Goal: Information Seeking & Learning: Learn about a topic

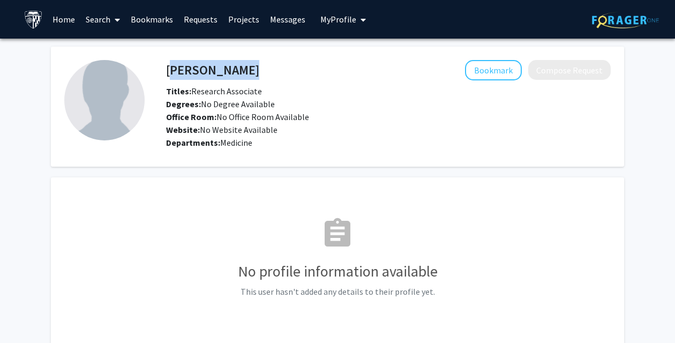
drag, startPoint x: 166, startPoint y: 71, endPoint x: 298, endPoint y: 70, distance: 131.7
click at [298, 70] on div "[PERSON_NAME] Bookmark Compose Request" at bounding box center [388, 70] width 460 height 20
copy h4 "[PERSON_NAME]"
click at [92, 17] on link "Search" at bounding box center [102, 19] width 45 height 37
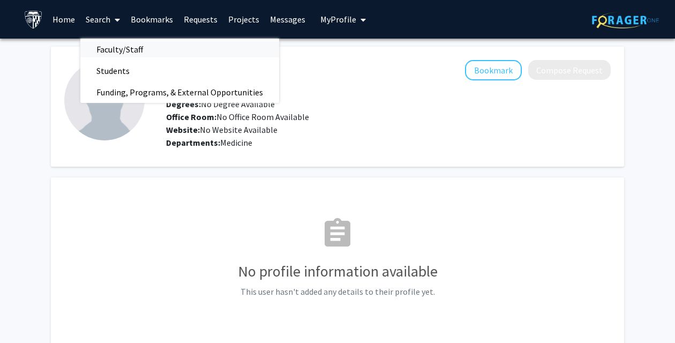
click at [116, 52] on span "Faculty/Staff" at bounding box center [119, 49] width 79 height 21
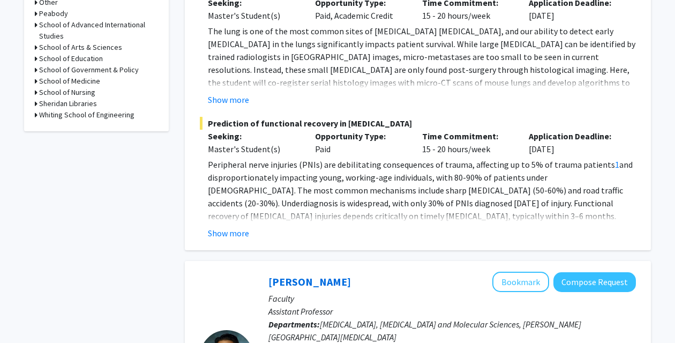
scroll to position [541, 0]
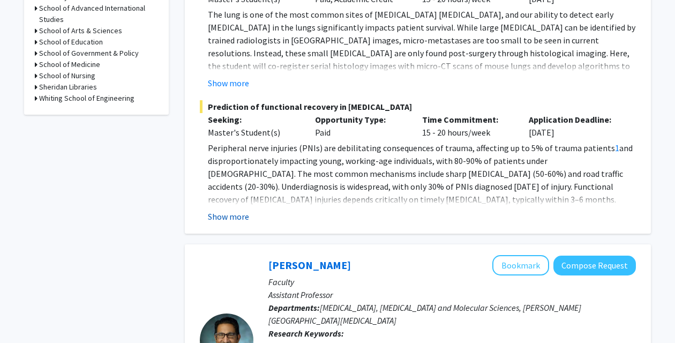
click at [239, 210] on button "Show more" at bounding box center [228, 216] width 41 height 13
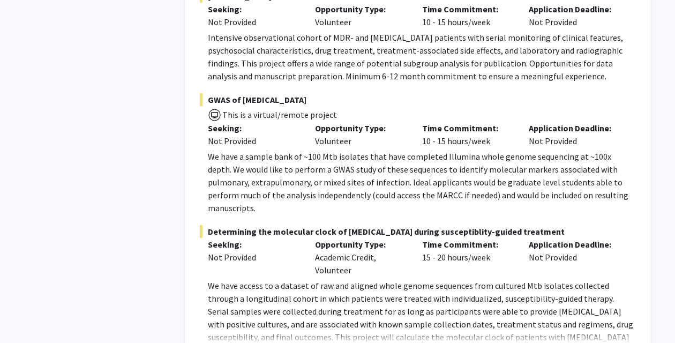
scroll to position [1765, 0]
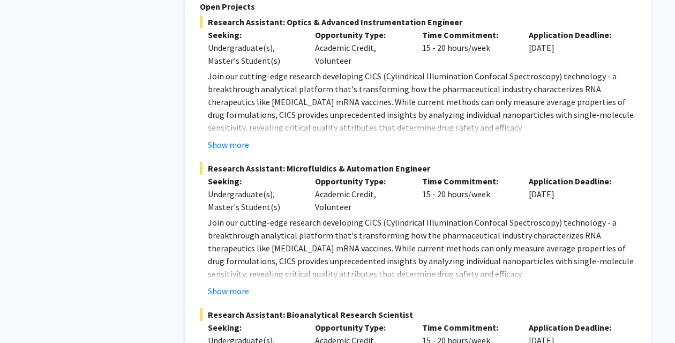
scroll to position [5743, 0]
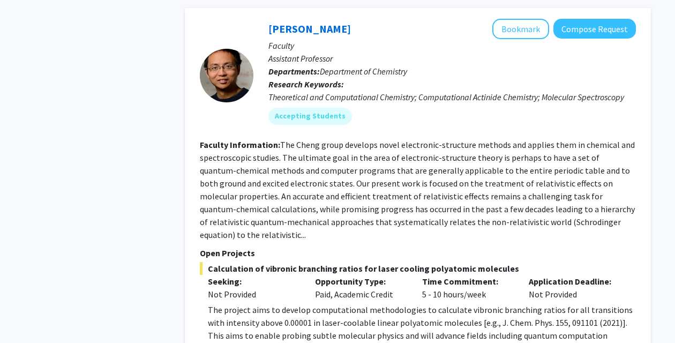
scroll to position [2698, 0]
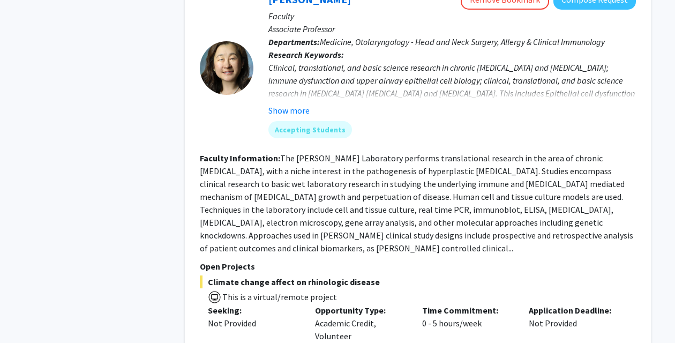
scroll to position [4146, 0]
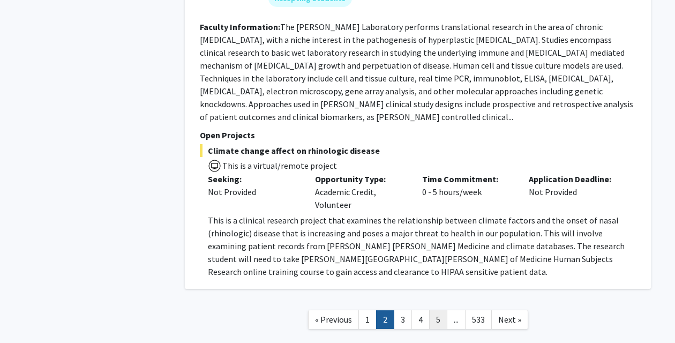
click at [433, 310] on link "5" at bounding box center [438, 319] width 18 height 19
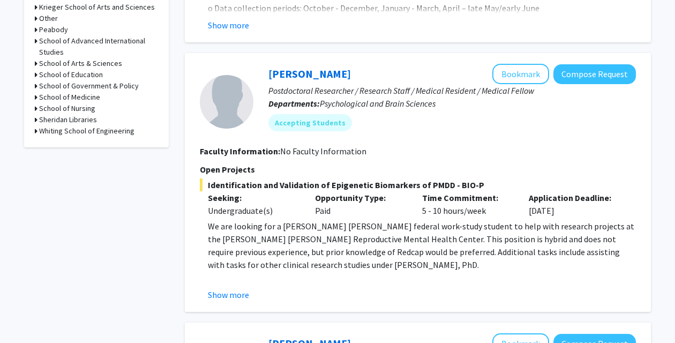
scroll to position [510, 0]
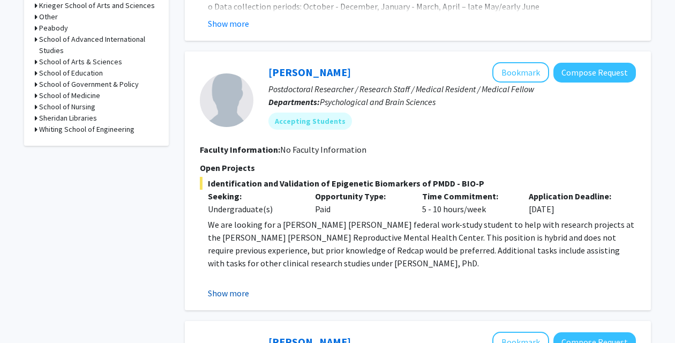
click at [236, 290] on button "Show more" at bounding box center [228, 292] width 41 height 13
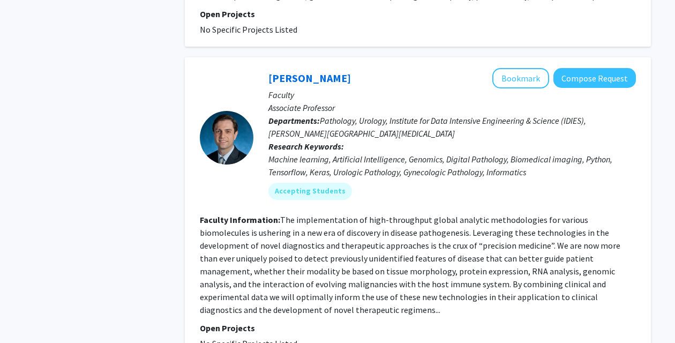
scroll to position [3436, 0]
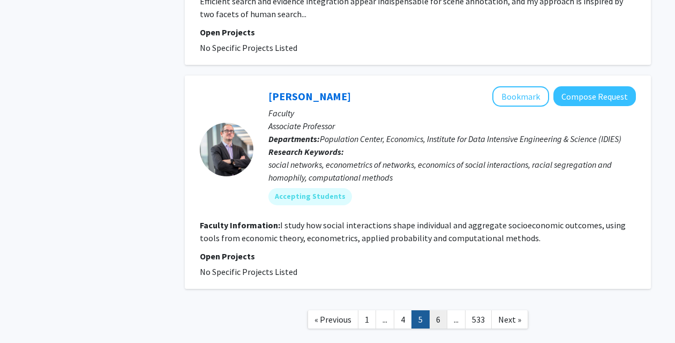
click at [442, 310] on link "6" at bounding box center [438, 319] width 18 height 19
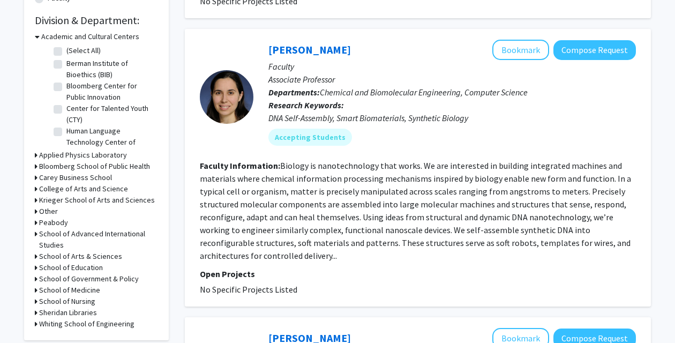
scroll to position [321, 0]
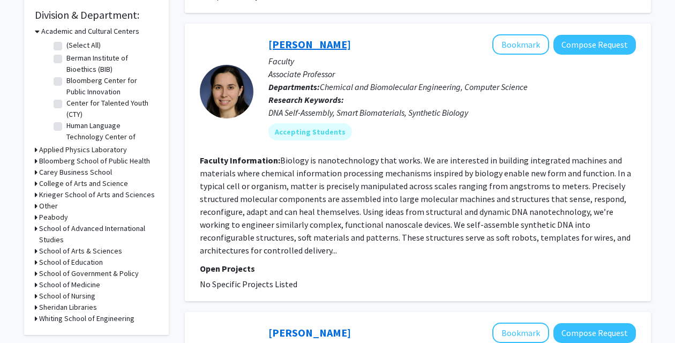
click at [308, 50] on link "[PERSON_NAME]" at bounding box center [309, 43] width 82 height 13
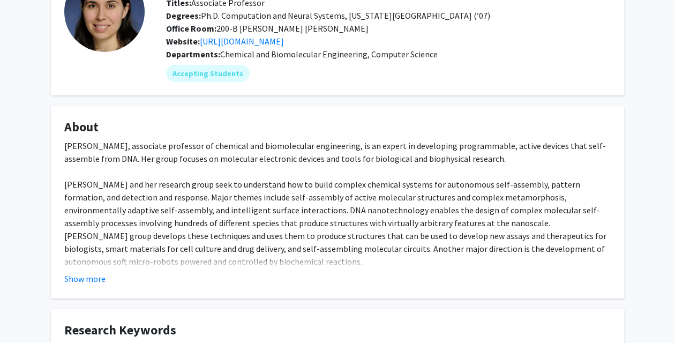
scroll to position [88, 0]
click at [257, 44] on link "[URL][DOMAIN_NAME]" at bounding box center [242, 41] width 84 height 11
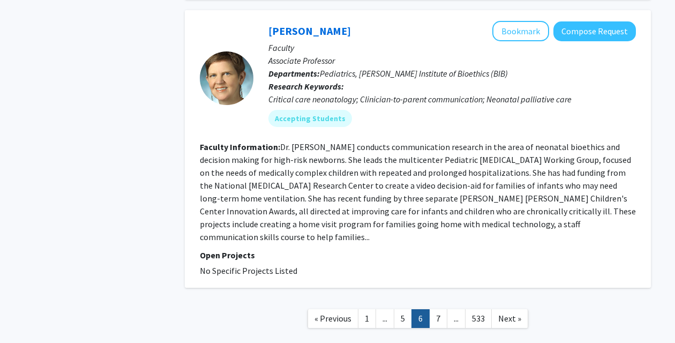
scroll to position [2328, 0]
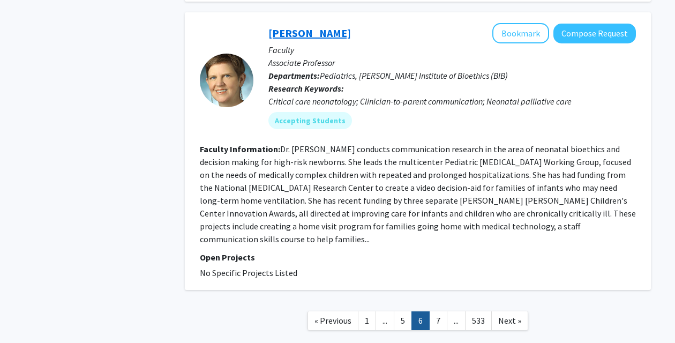
click at [291, 32] on link "[PERSON_NAME]" at bounding box center [309, 32] width 82 height 13
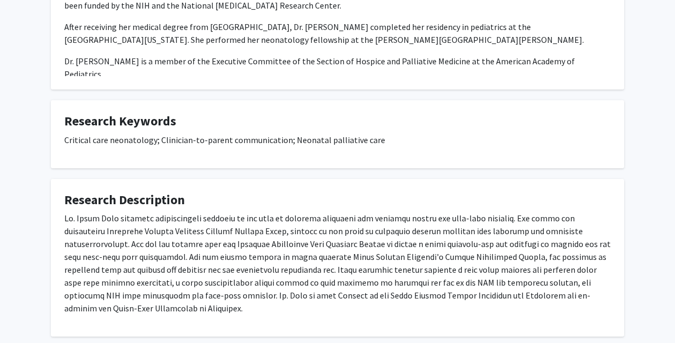
scroll to position [296, 0]
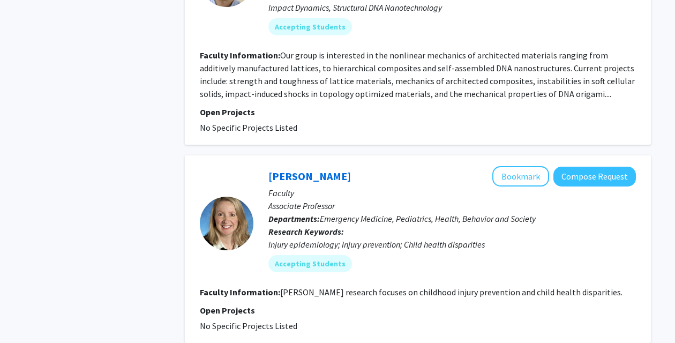
scroll to position [2381, 0]
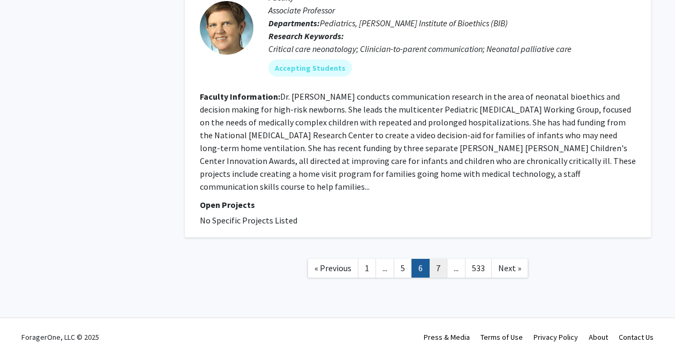
click at [441, 259] on link "7" at bounding box center [438, 268] width 18 height 19
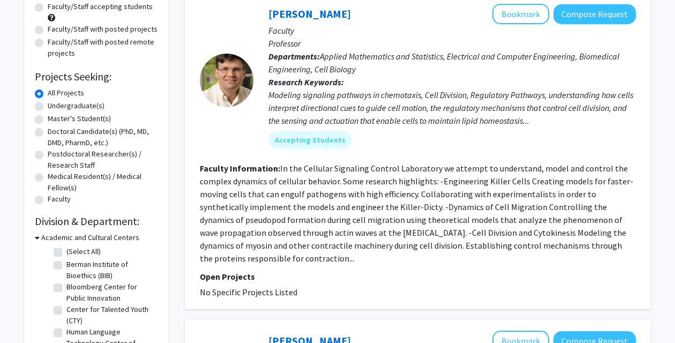
scroll to position [108, 0]
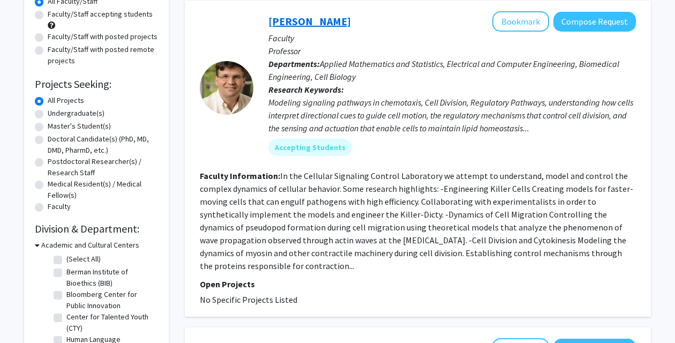
click at [306, 23] on link "[PERSON_NAME]" at bounding box center [309, 20] width 82 height 13
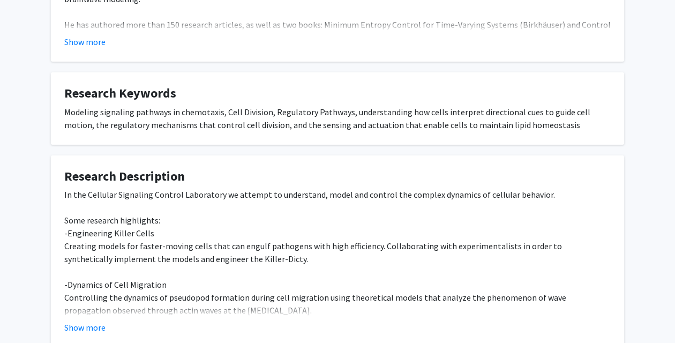
scroll to position [409, 0]
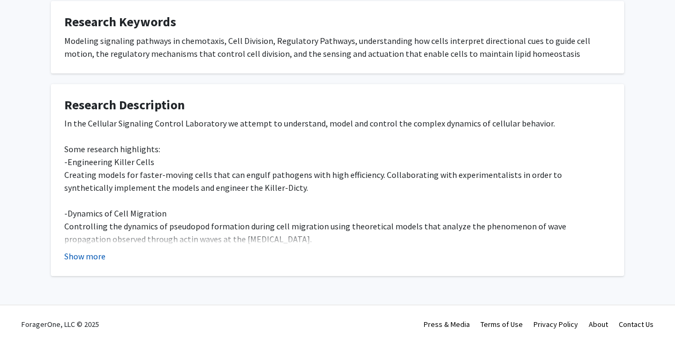
click at [96, 257] on button "Show more" at bounding box center [84, 255] width 41 height 13
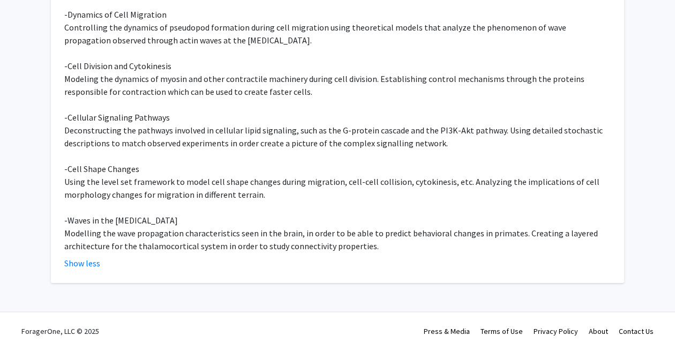
scroll to position [0, 0]
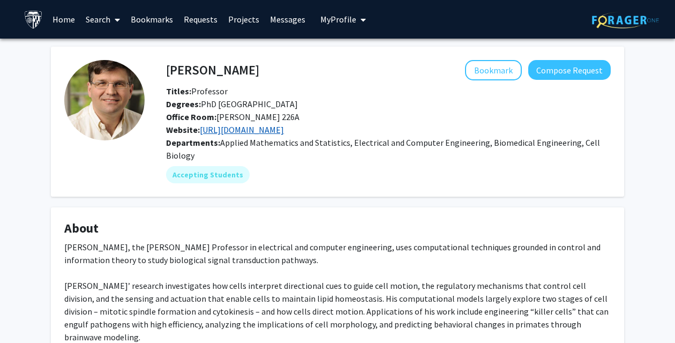
click at [238, 130] on link "[URL][DOMAIN_NAME]" at bounding box center [242, 129] width 84 height 11
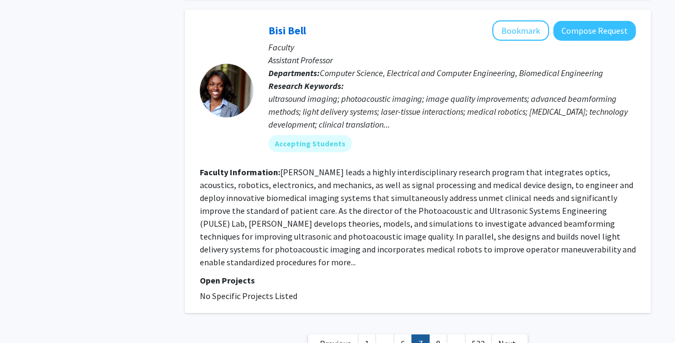
scroll to position [2840, 0]
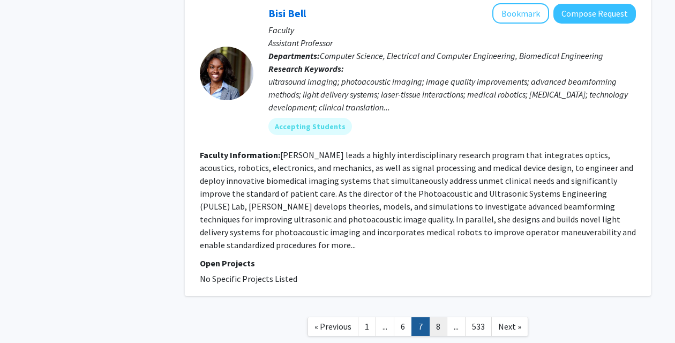
click at [437, 317] on link "8" at bounding box center [438, 326] width 18 height 19
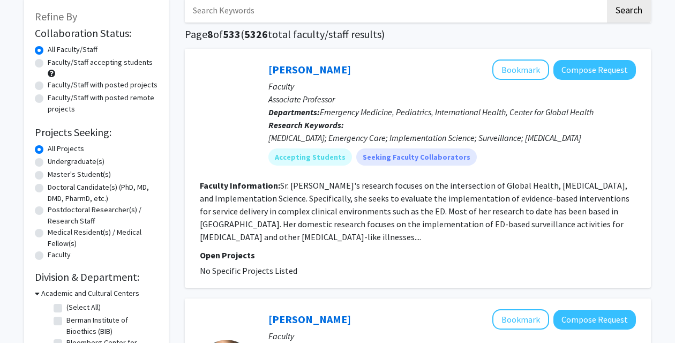
scroll to position [59, 0]
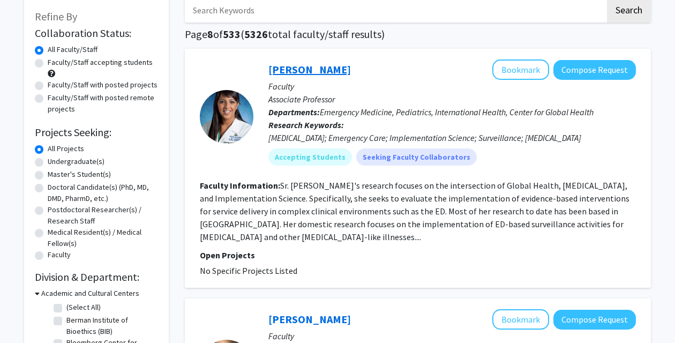
click at [298, 70] on link "[PERSON_NAME]" at bounding box center [309, 69] width 82 height 13
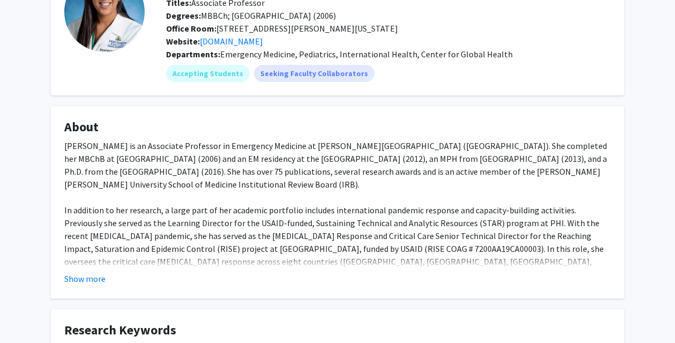
scroll to position [79, 0]
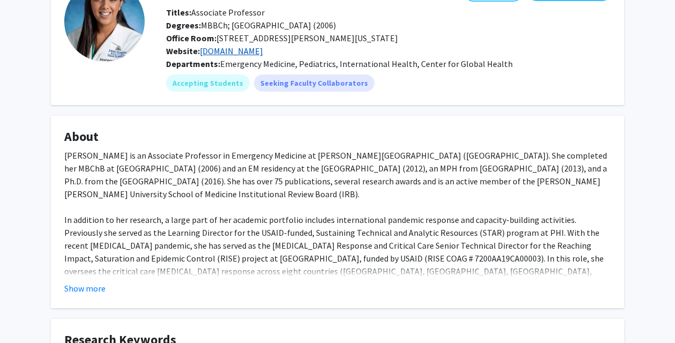
click at [244, 50] on link "[DOMAIN_NAME]" at bounding box center [231, 51] width 63 height 11
